Goal: Information Seeking & Learning: Learn about a topic

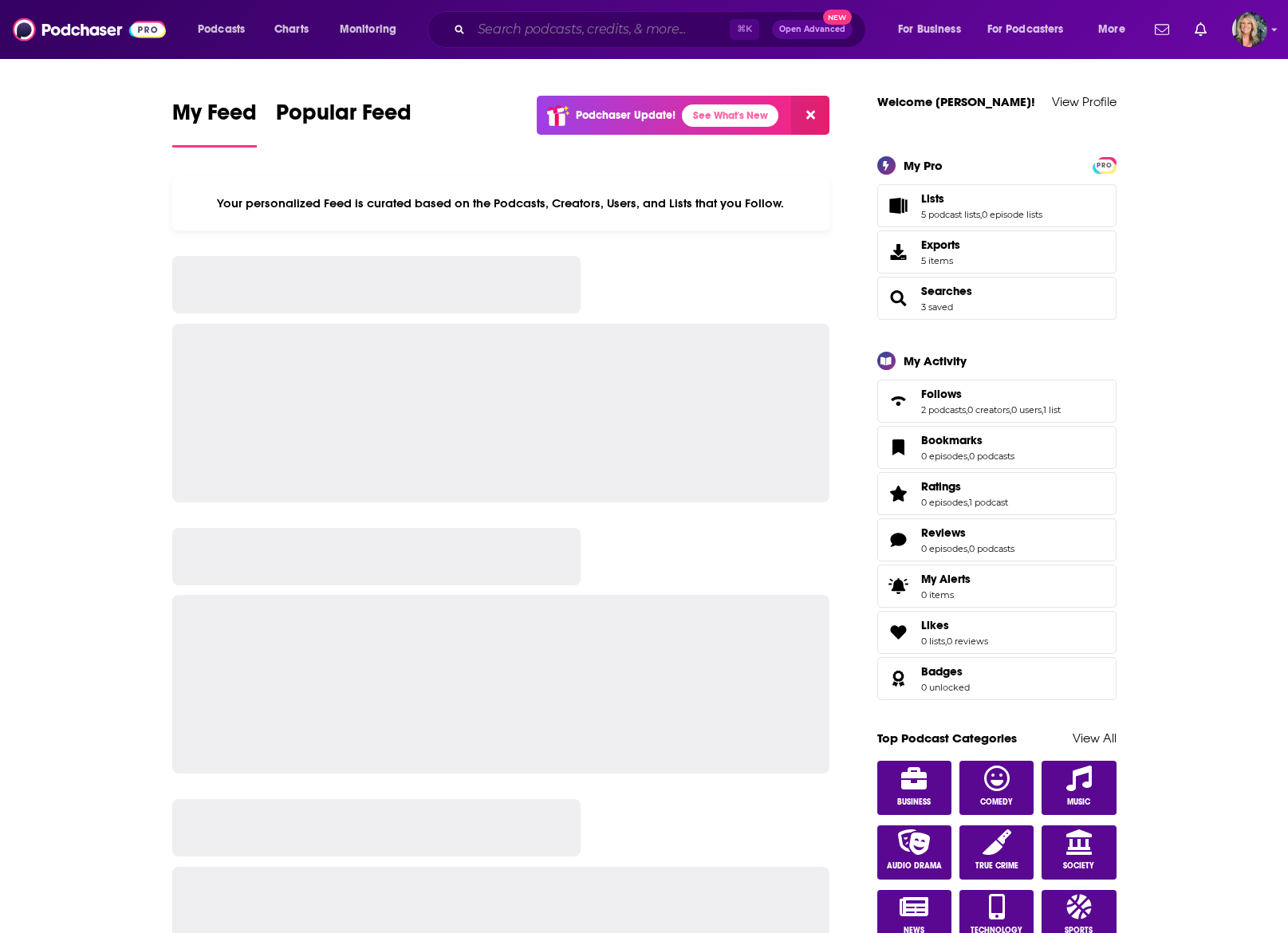
click at [485, 27] on input "Search podcasts, credits, & more..." at bounding box center [600, 29] width 258 height 26
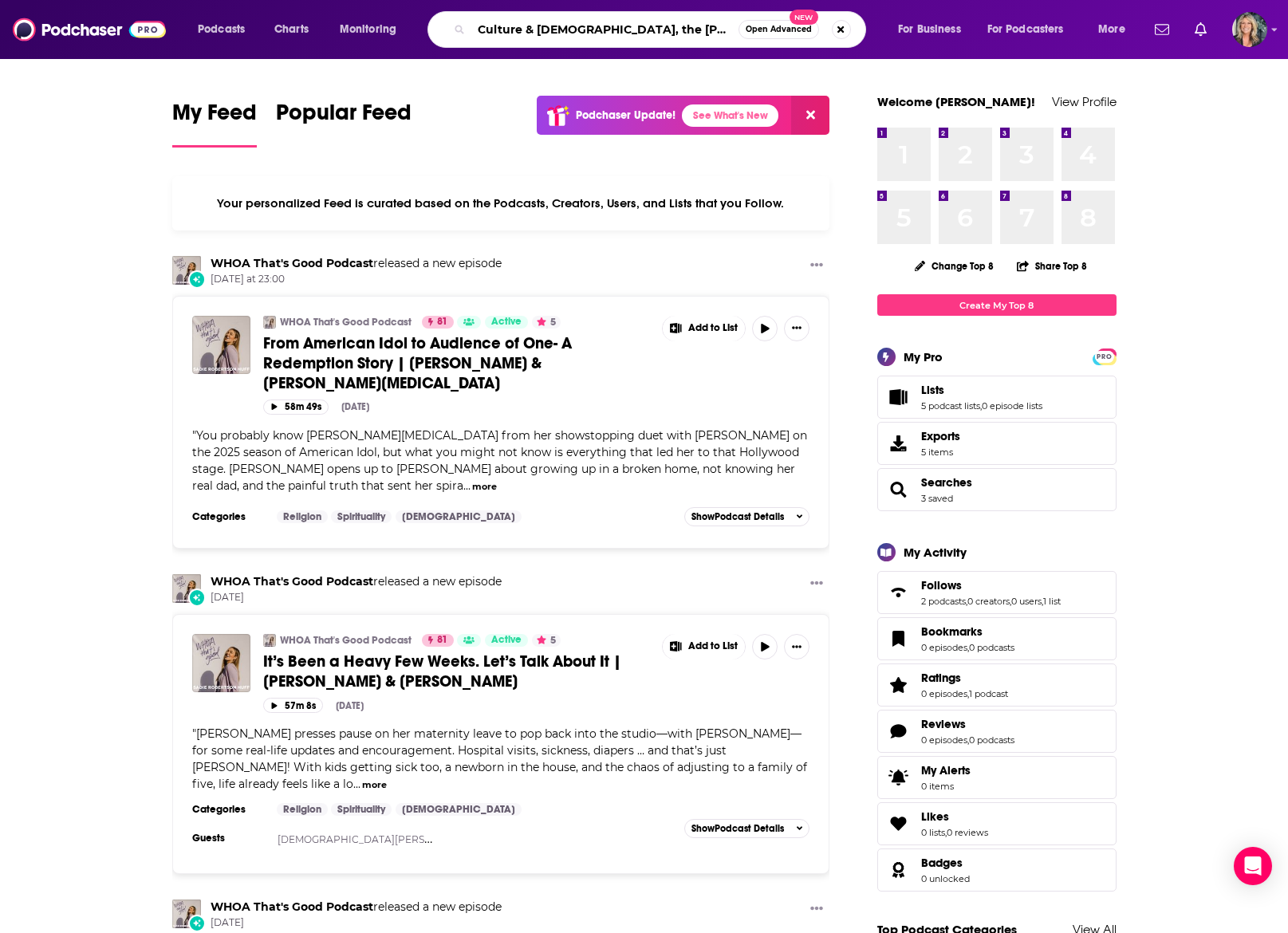
type input "Culture & [DEMOGRAPHIC_DATA], the [PERSON_NAME] podcast"
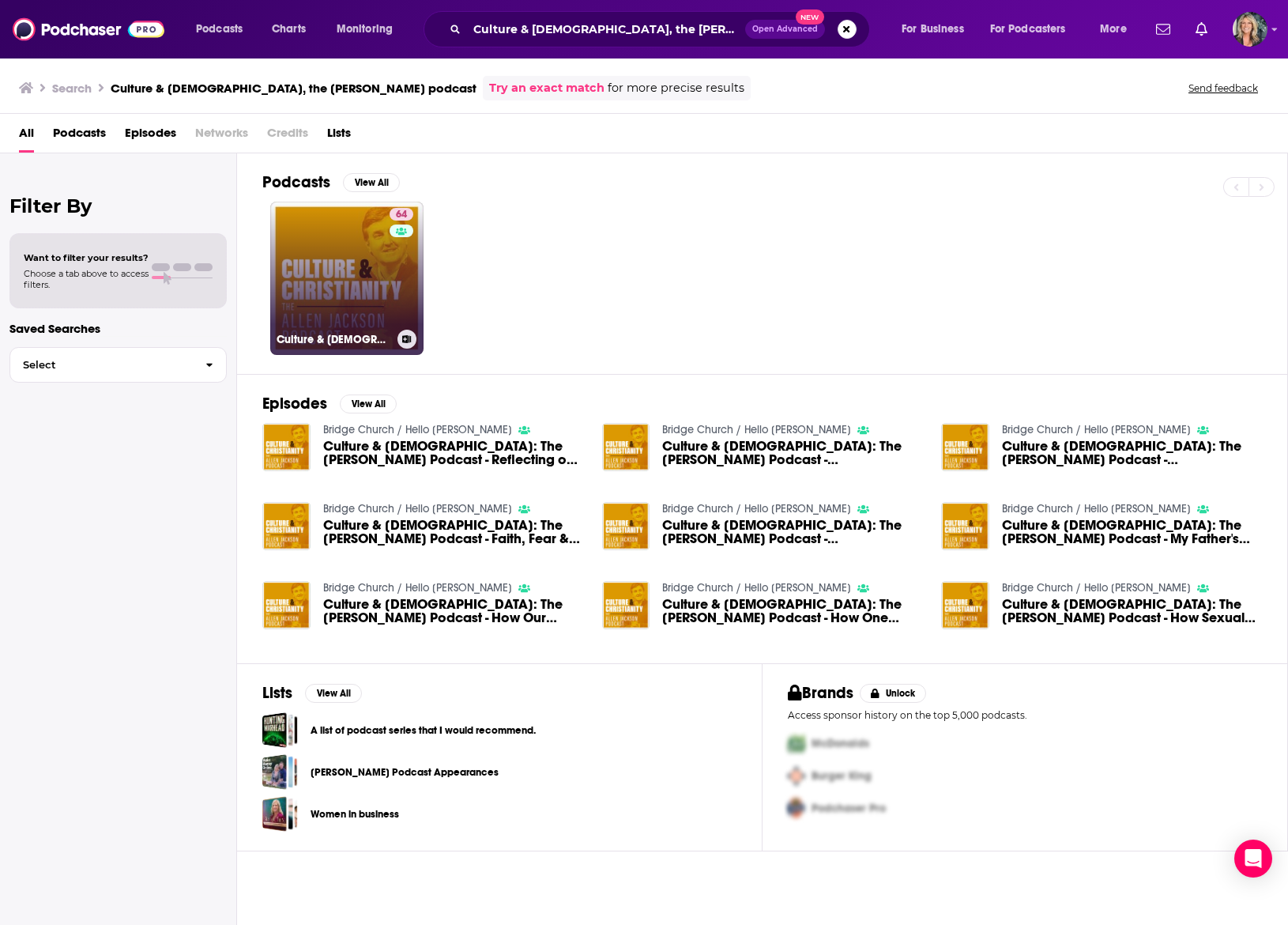
click at [343, 272] on link "64 Culture & Christianity: The Allen Jackson Podcast" at bounding box center [347, 278] width 154 height 154
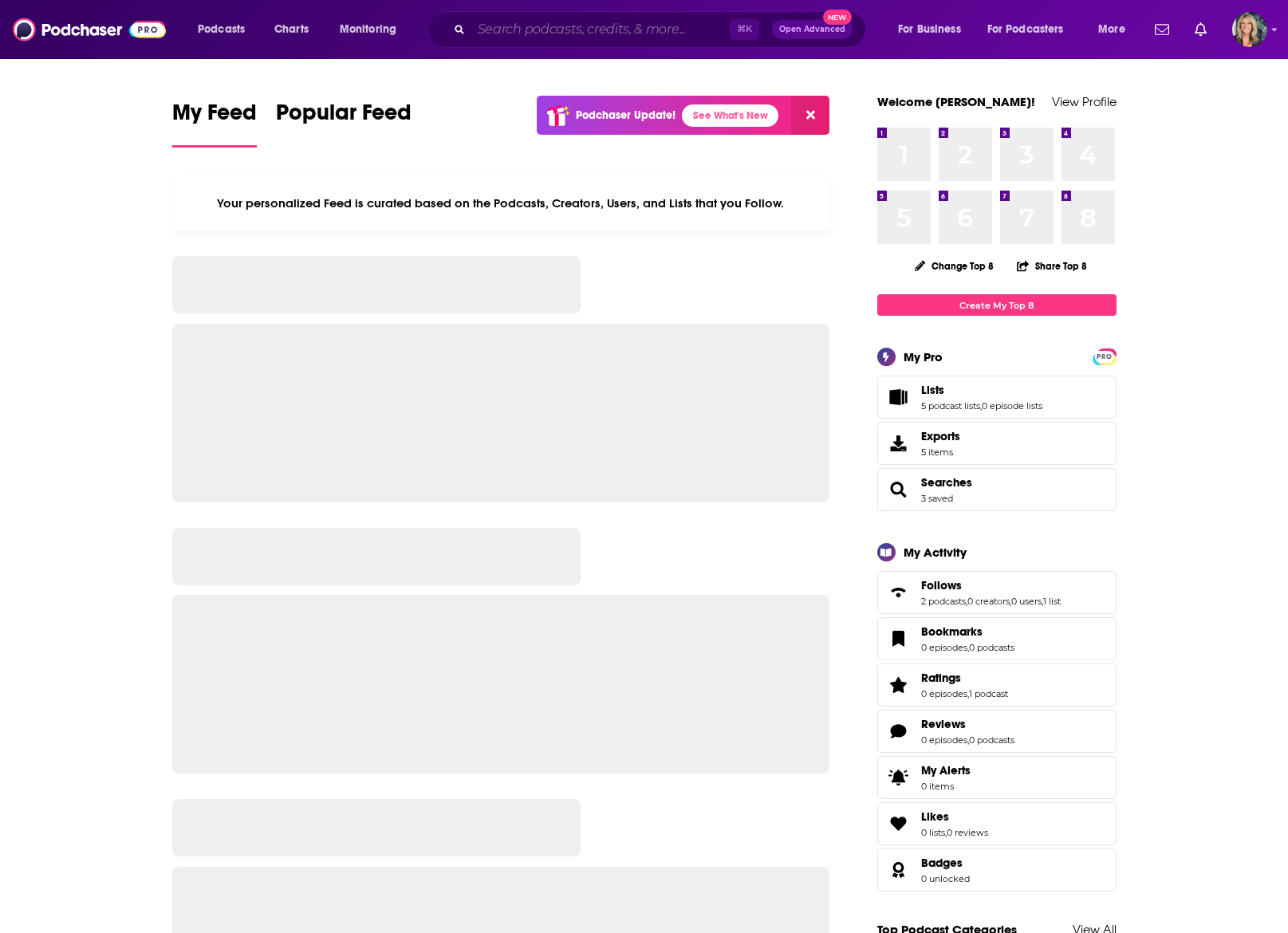
click at [523, 32] on input "Search podcasts, credits, & more..." at bounding box center [600, 29] width 258 height 26
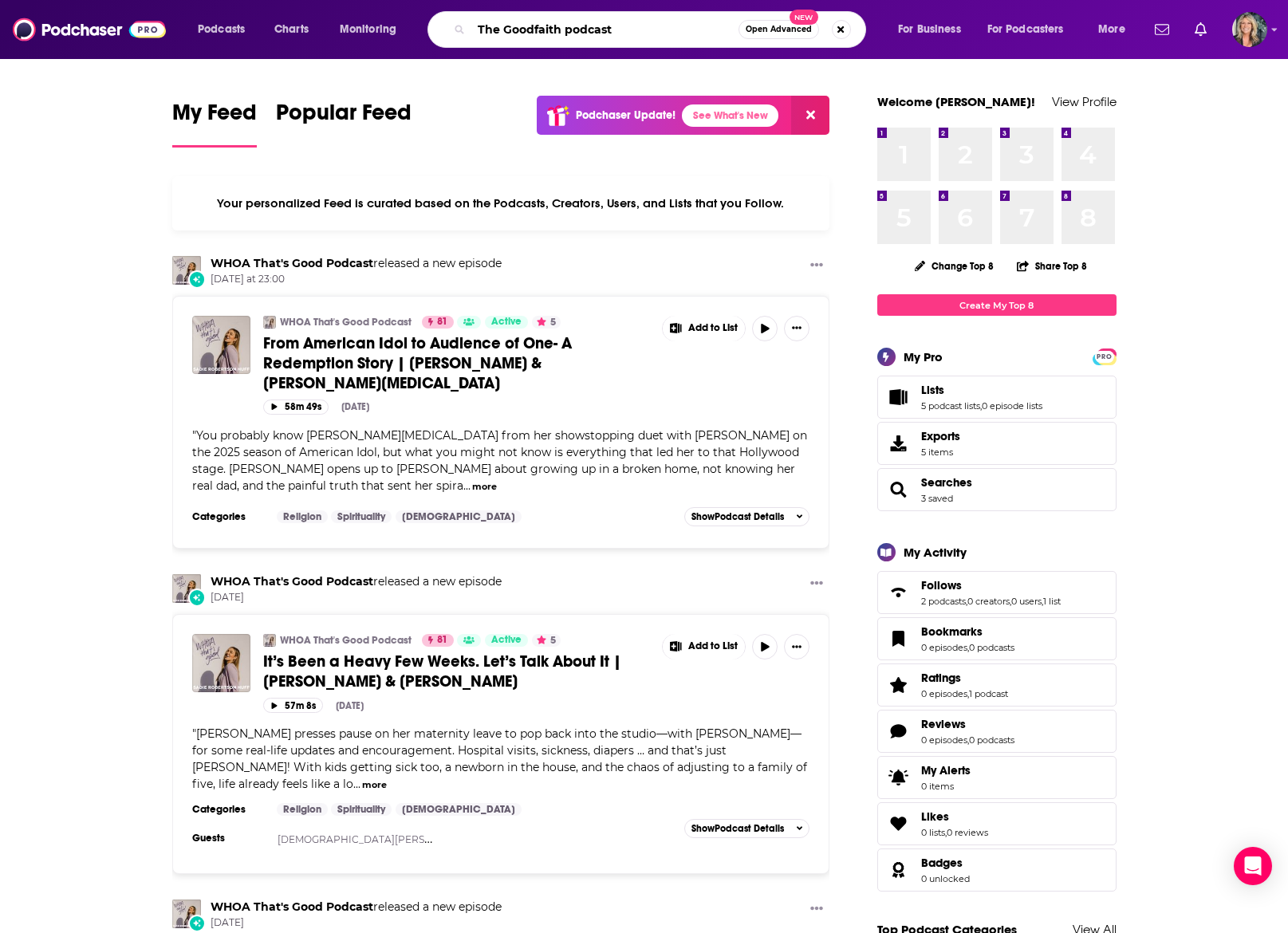
type input "The Goodfaith podcast"
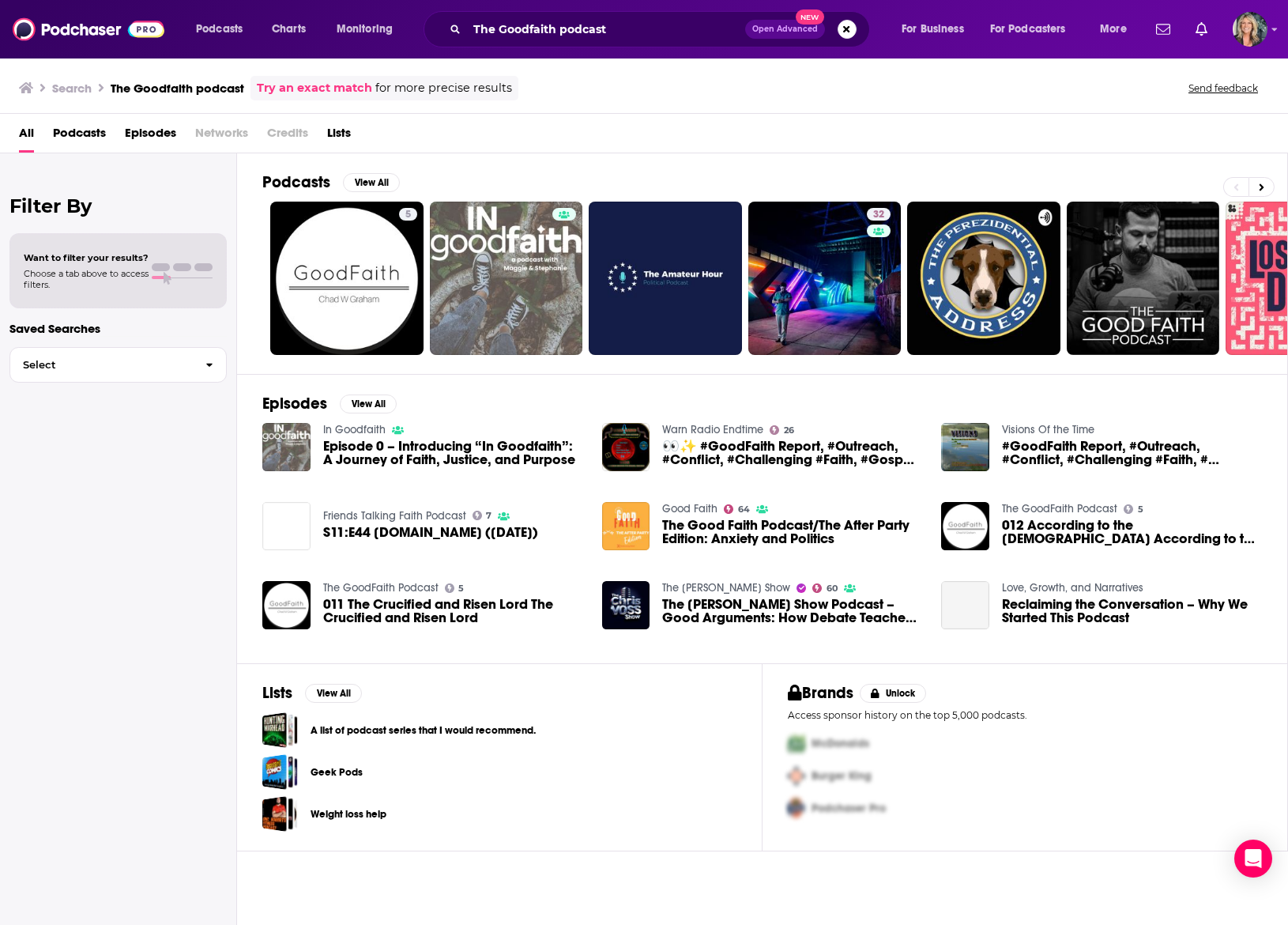
click at [745, 524] on span "The Good Faith Podcast/The After Party Edition: Anxiety and Politics" at bounding box center [793, 533] width 260 height 27
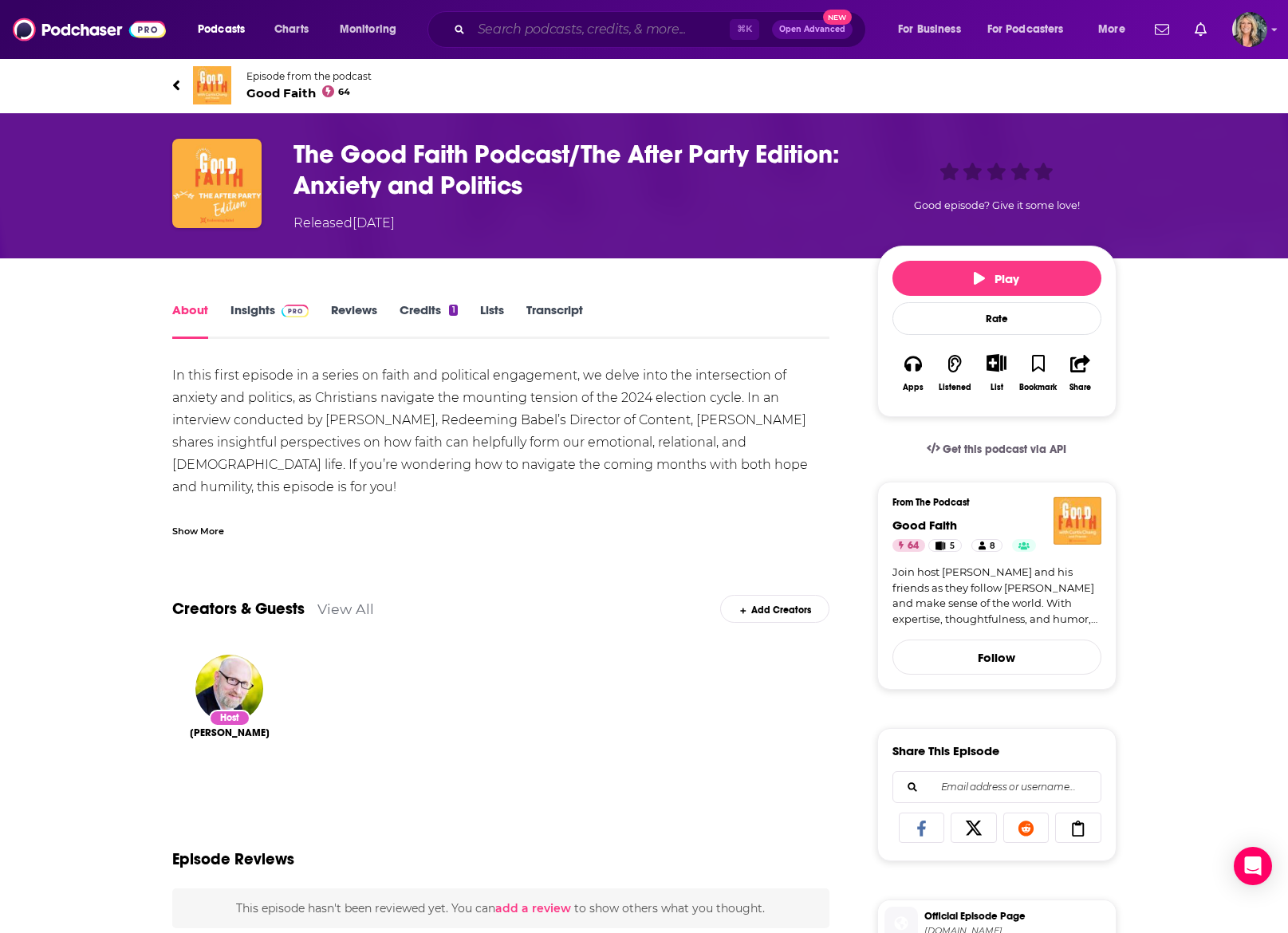
click at [650, 29] on input "Search podcasts, credits, & more..." at bounding box center [600, 29] width 258 height 26
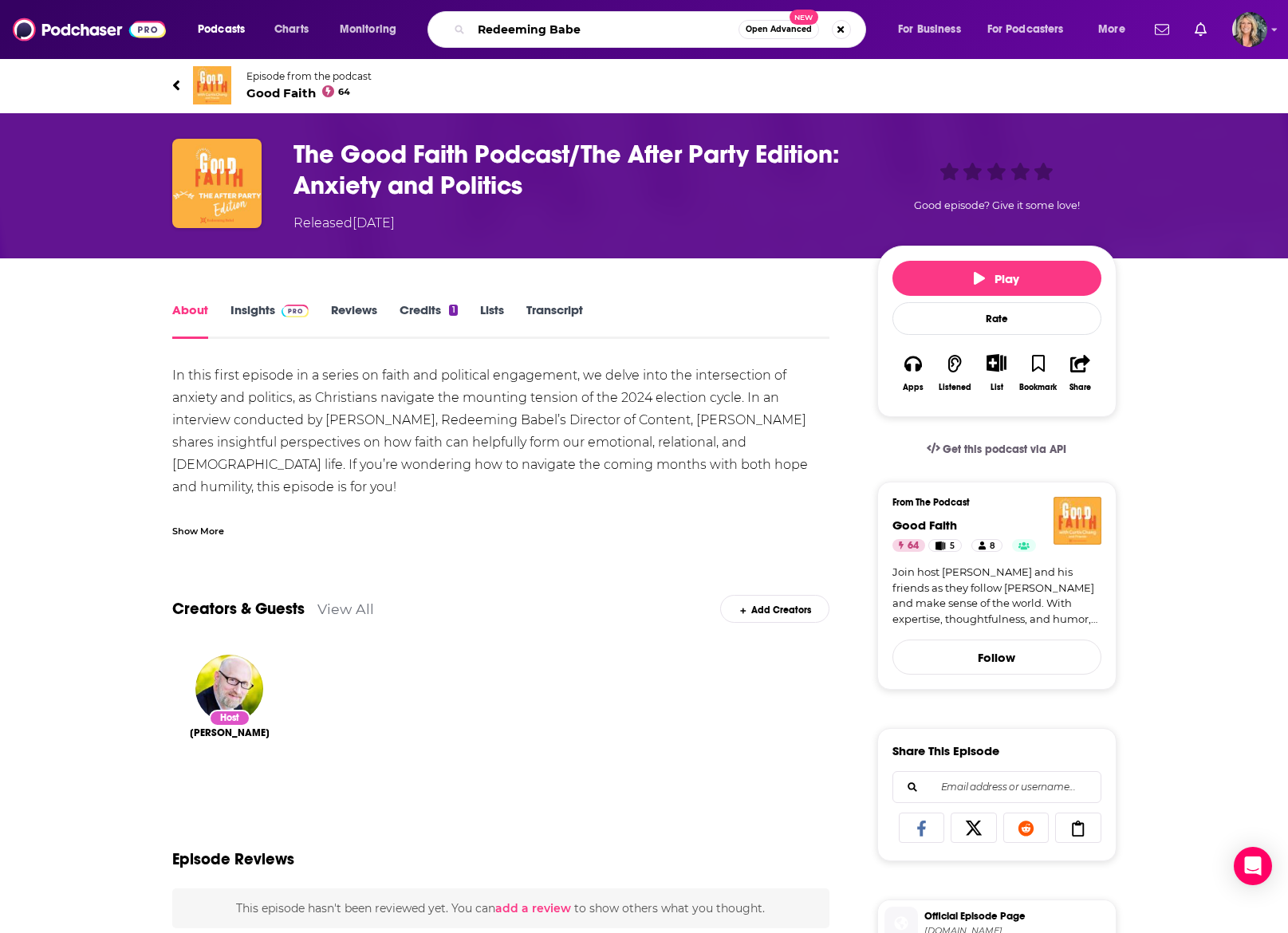
type input "Redeeming Babel"
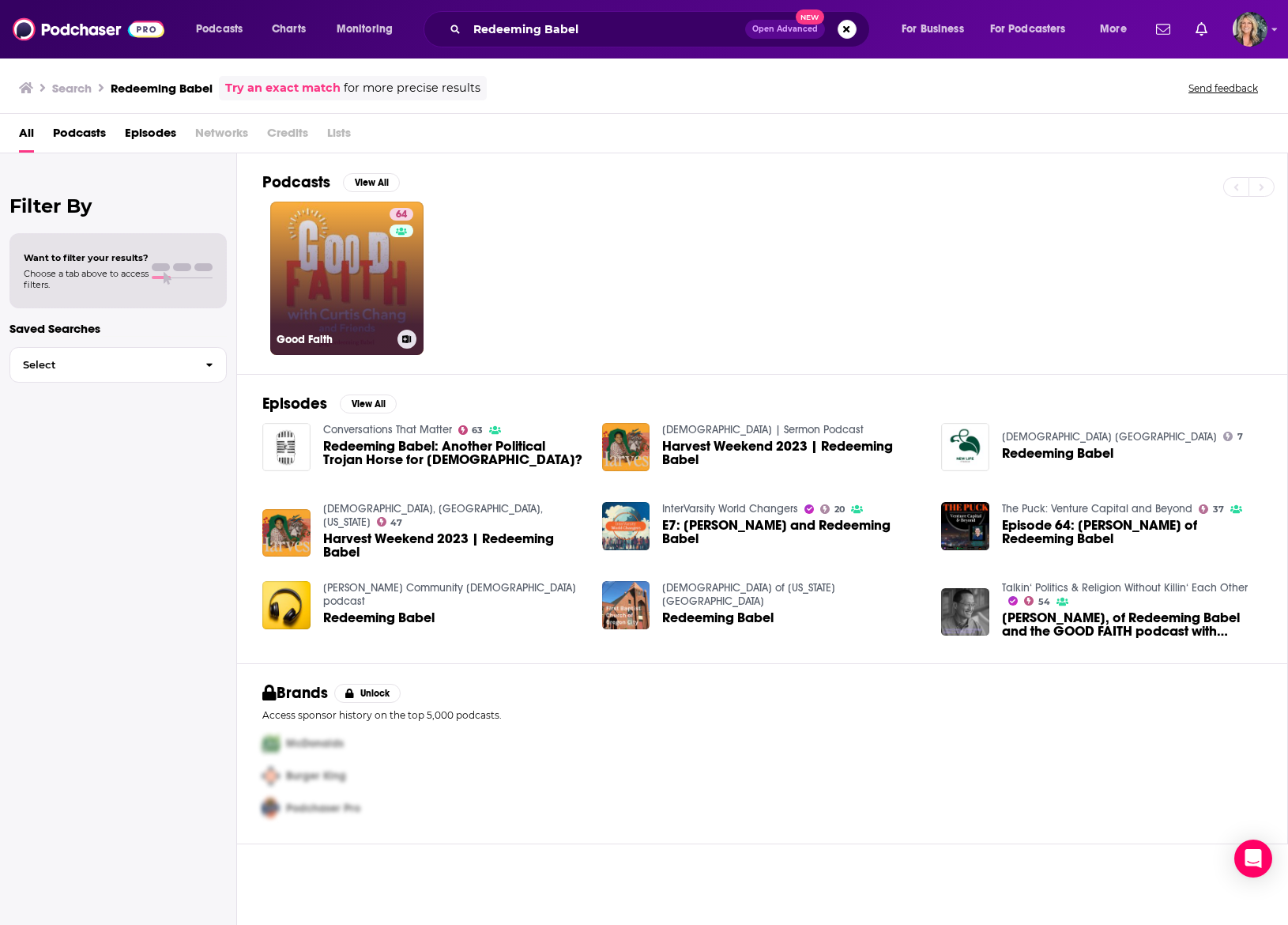
click at [377, 259] on link "64 Good Faith" at bounding box center [347, 278] width 154 height 154
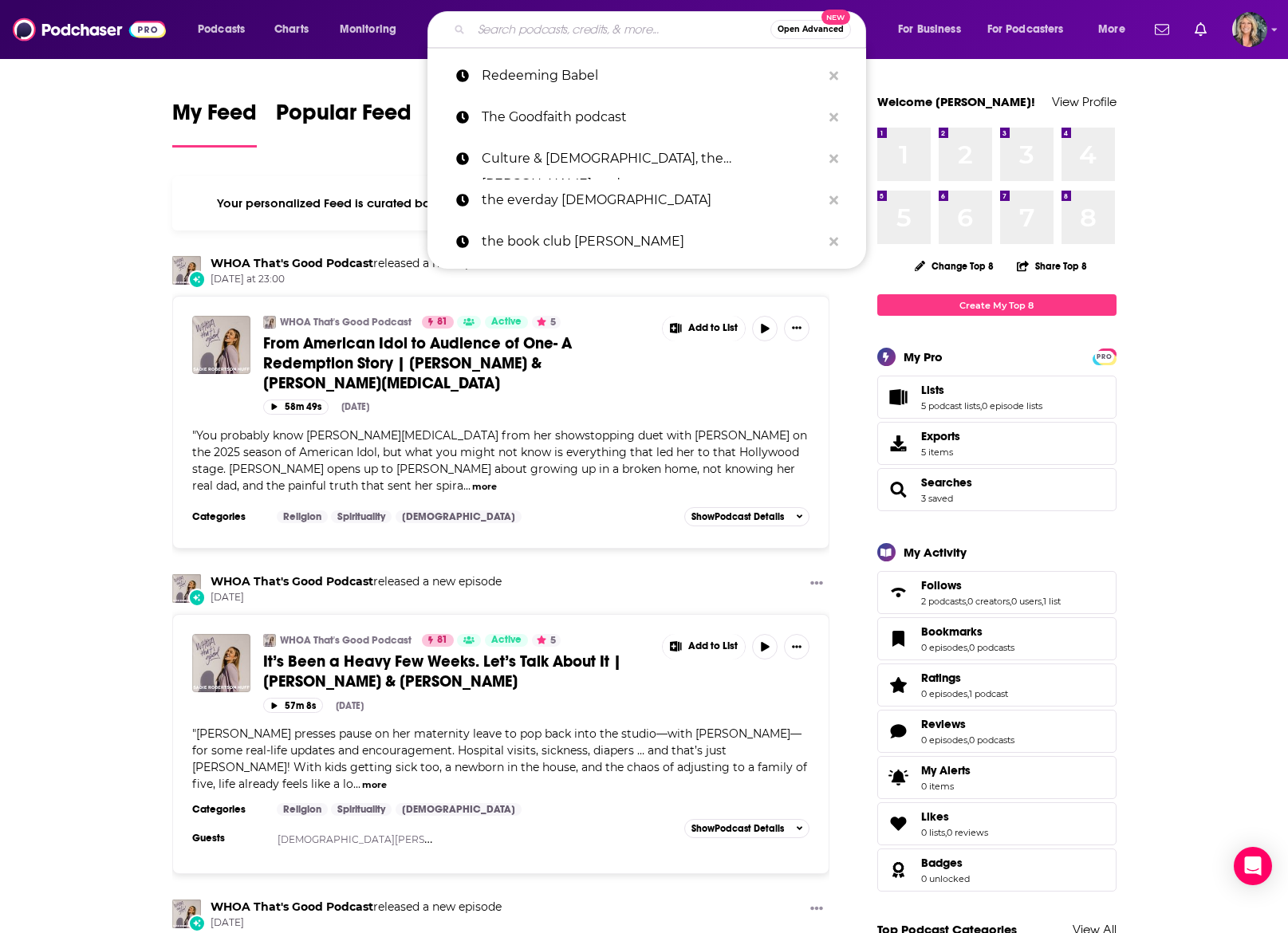
click at [553, 31] on input "Search podcasts, credits, & more..." at bounding box center [621, 29] width 299 height 26
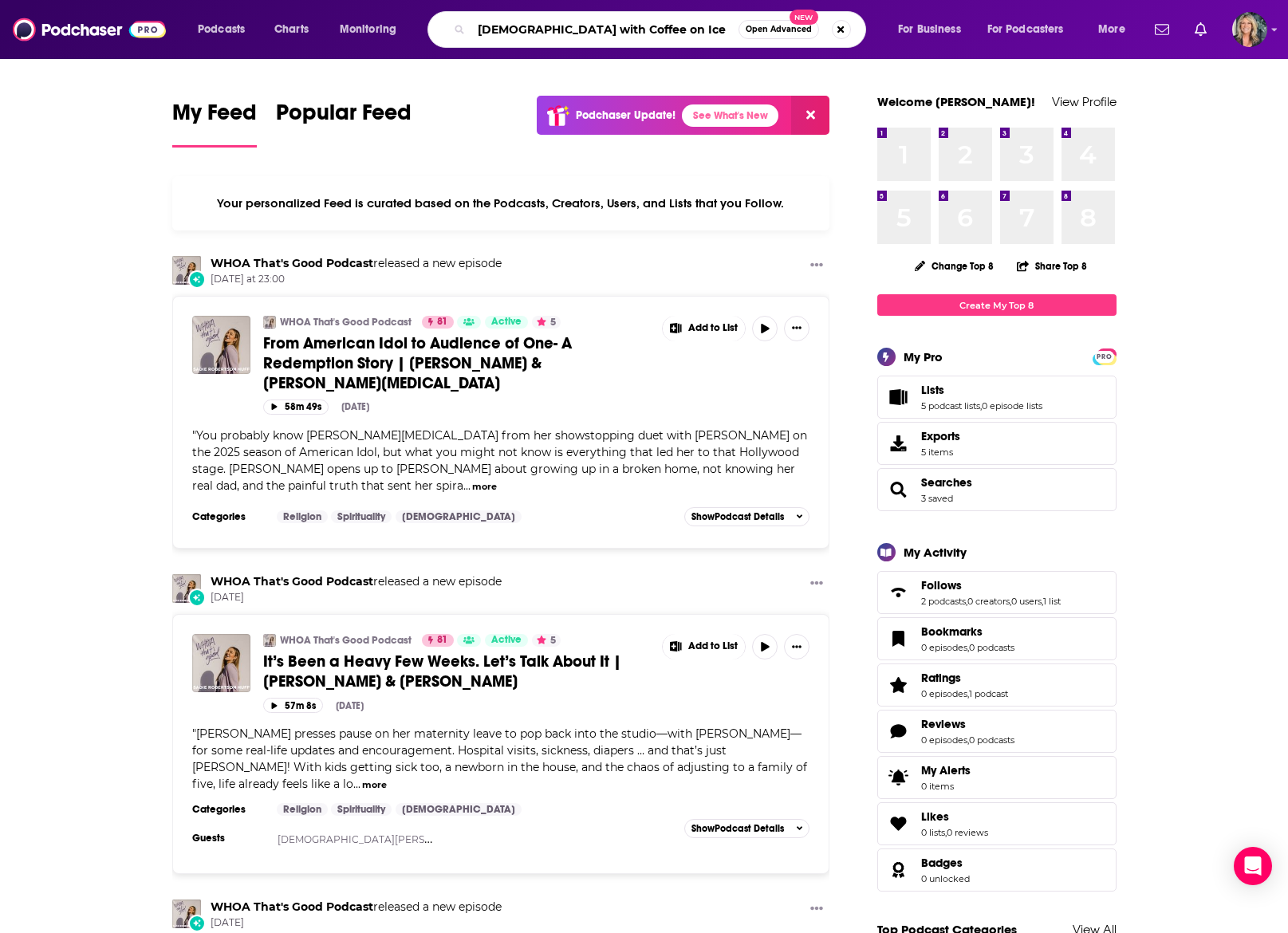
type input "[DEMOGRAPHIC_DATA] with Coffee on Ice"
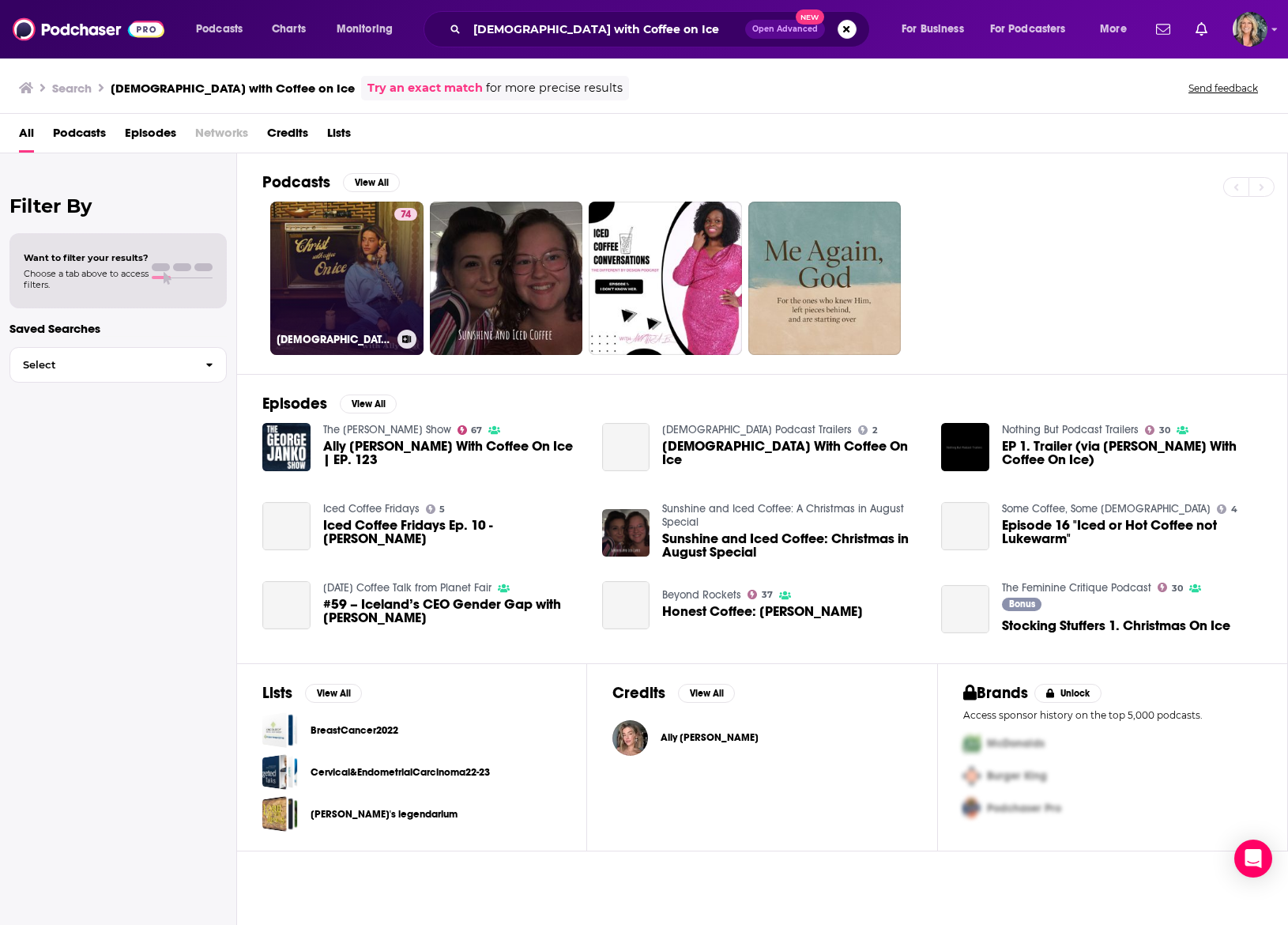
click at [355, 267] on link "74 Christ With Coffee On Ice" at bounding box center [347, 278] width 154 height 154
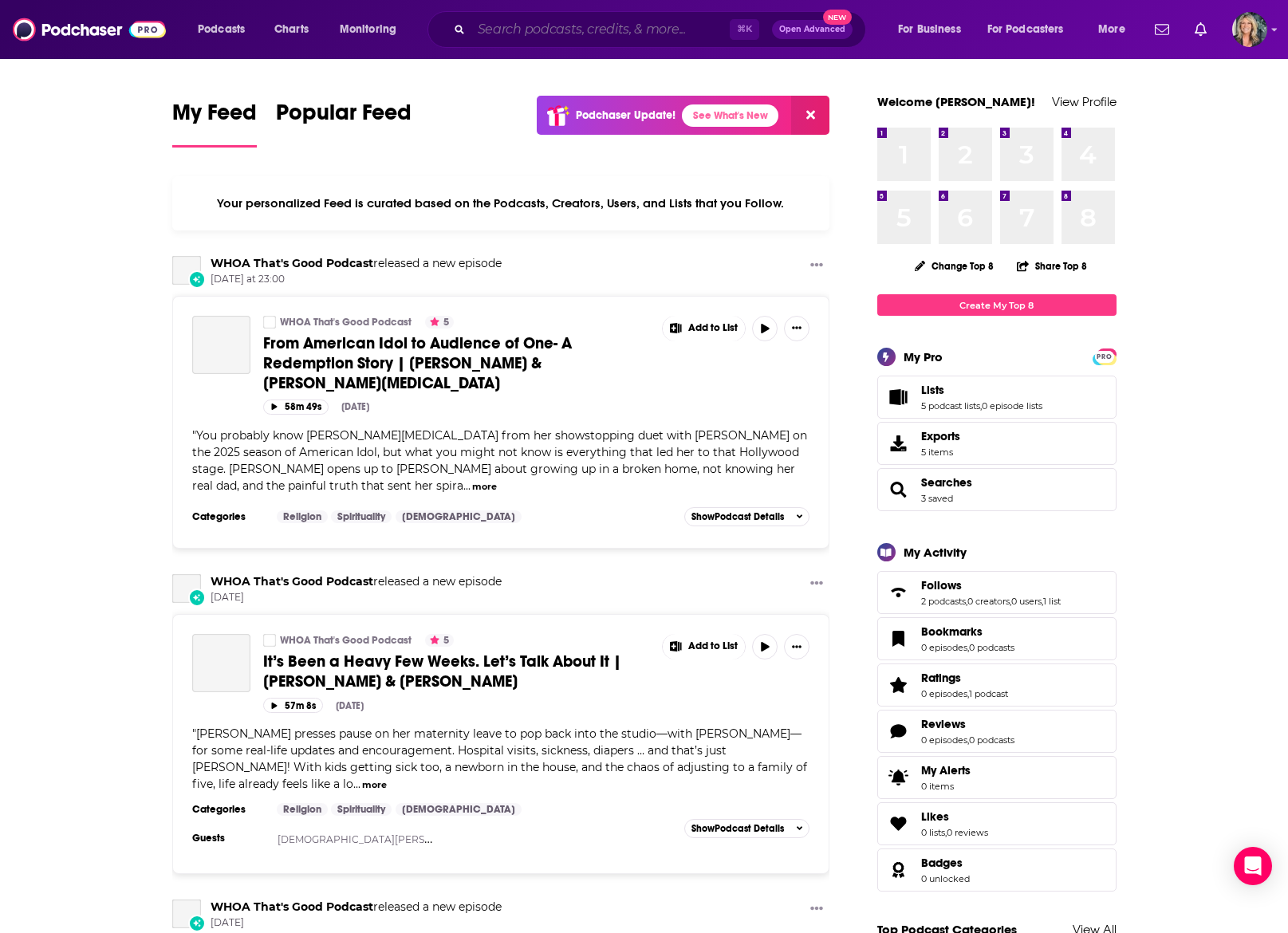
click at [516, 33] on input "Search podcasts, credits, & more..." at bounding box center [600, 29] width 258 height 26
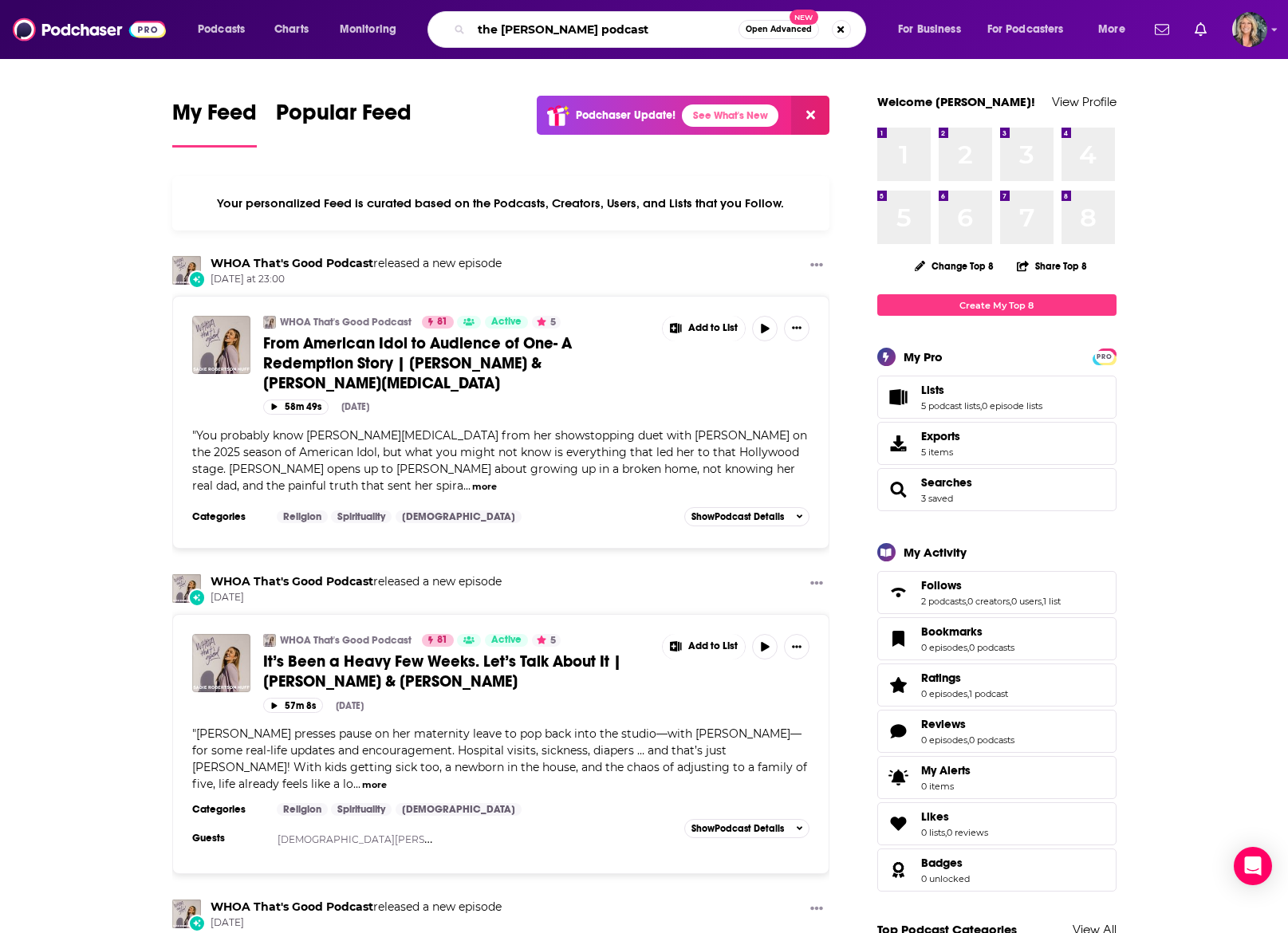
type input "the Bryce Crawford podcast"
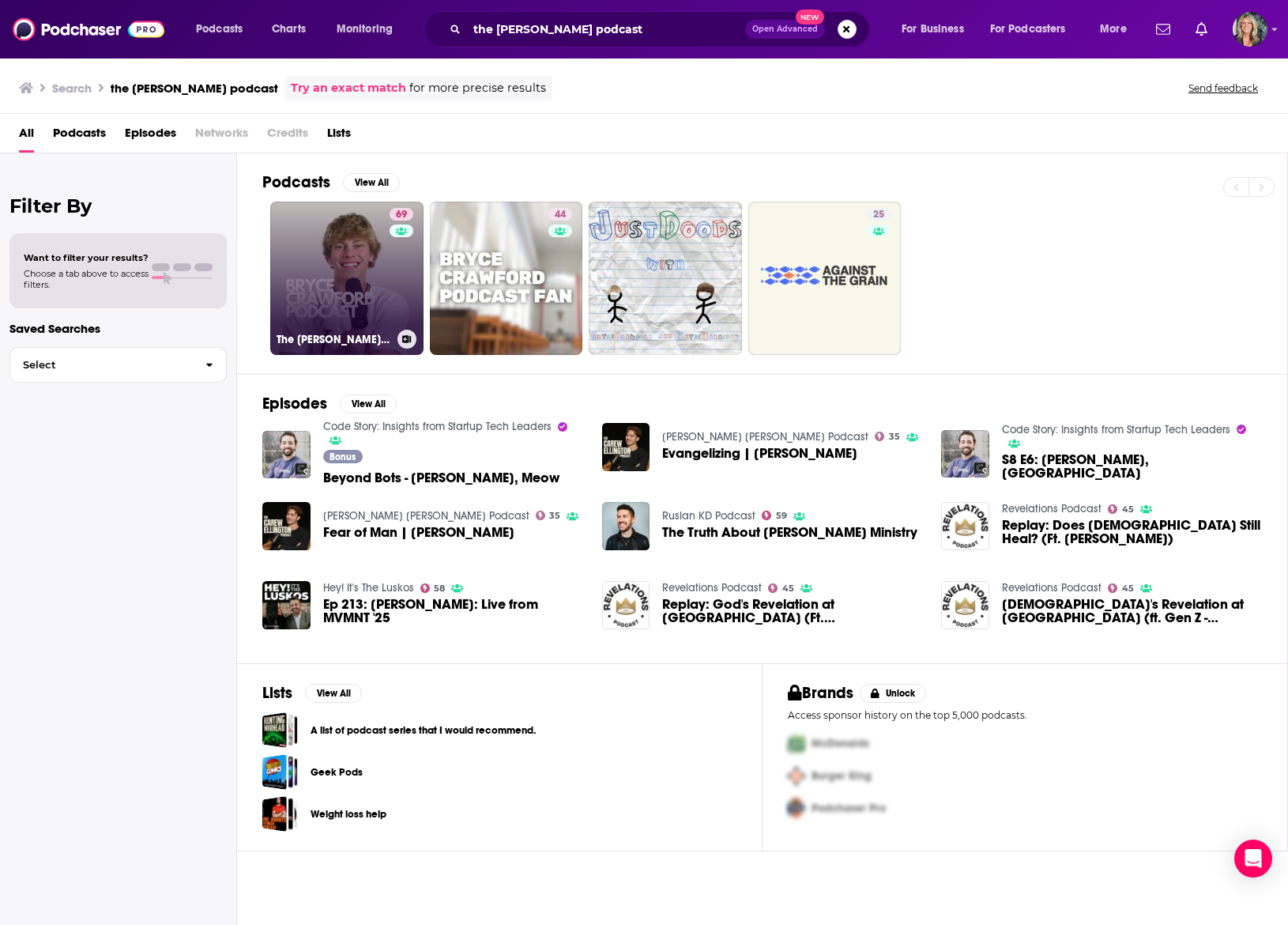
click at [318, 287] on link "69 The Bryce Crawford Podcast" at bounding box center [347, 278] width 154 height 154
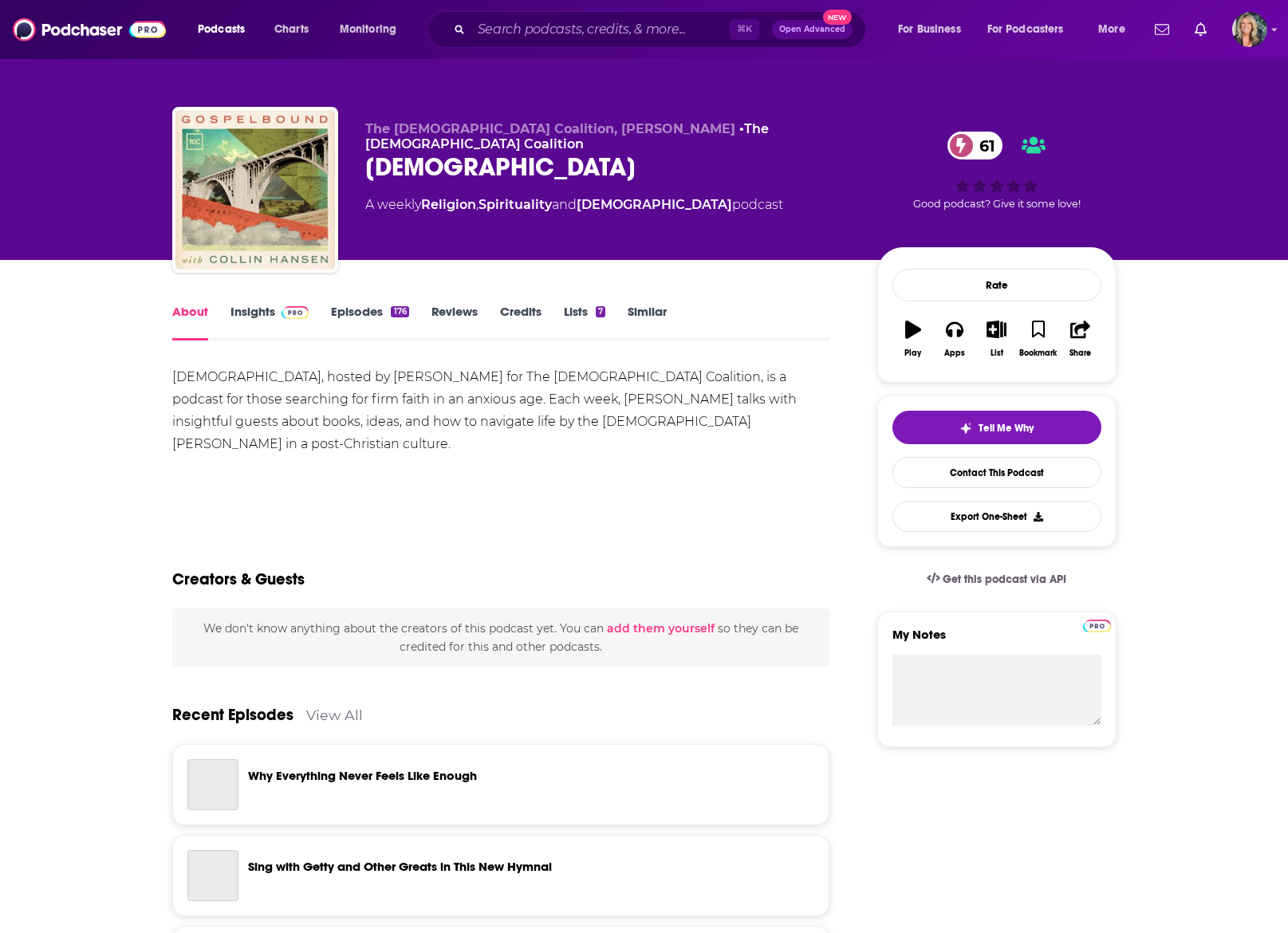
click at [251, 312] on link "Insights" at bounding box center [270, 322] width 79 height 36
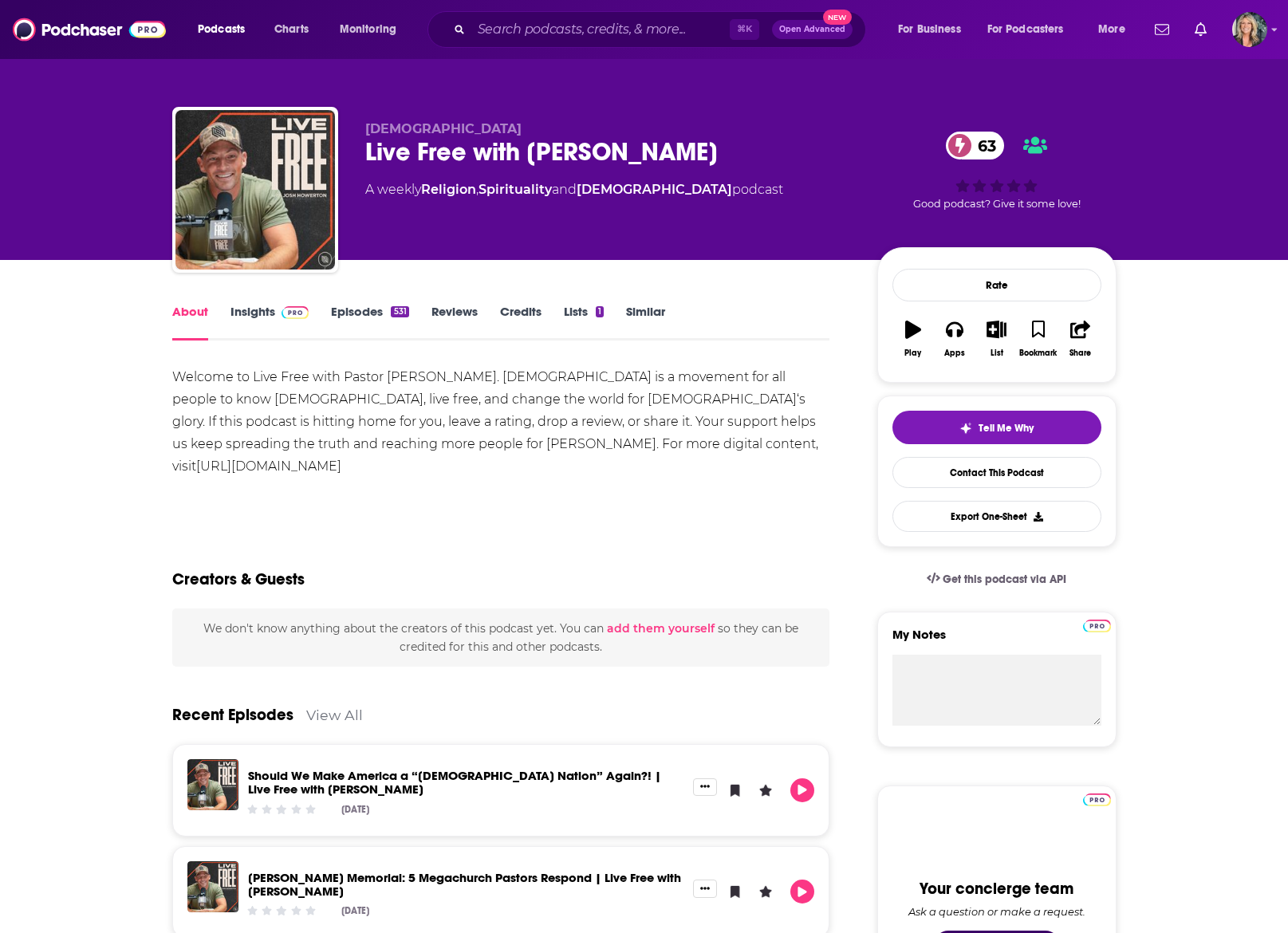
click at [250, 312] on link "Insights" at bounding box center [270, 322] width 79 height 36
